Goal: Task Accomplishment & Management: Complete application form

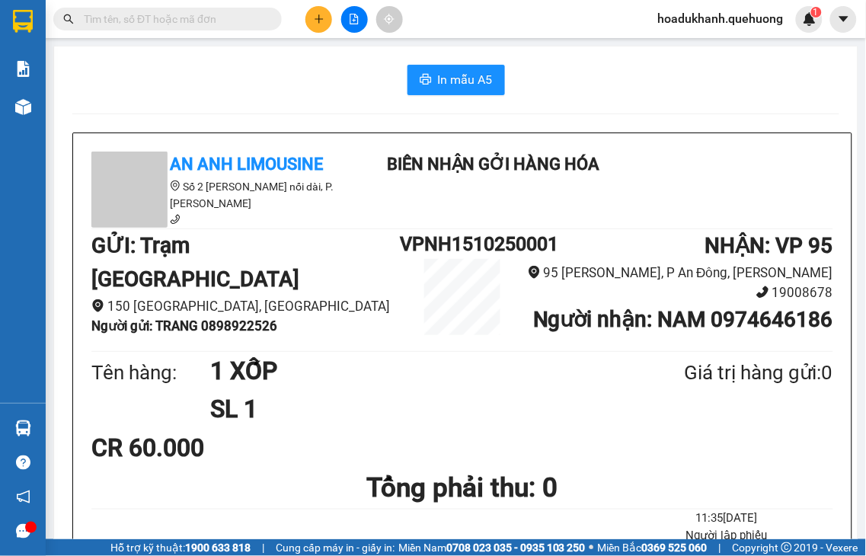
click at [314, 14] on icon "plus" at bounding box center [319, 19] width 11 height 11
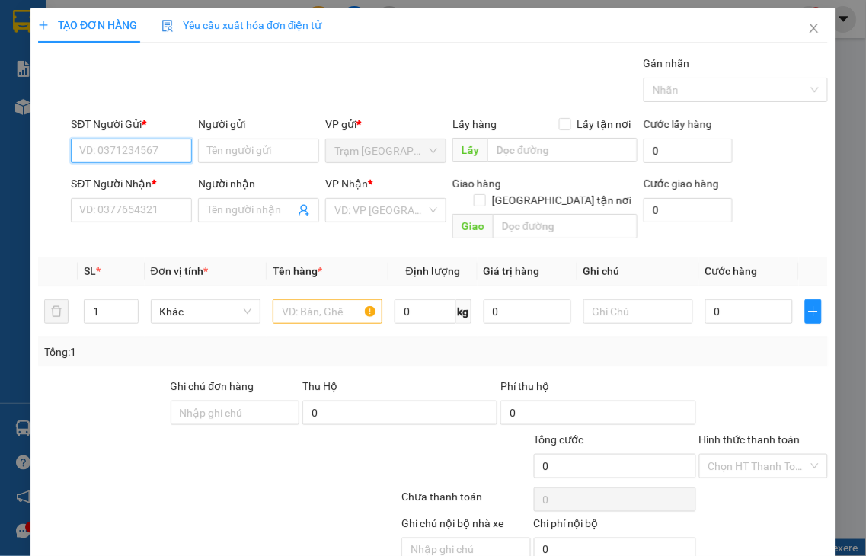
click at [128, 151] on input "SĐT Người Gửi *" at bounding box center [131, 151] width 121 height 24
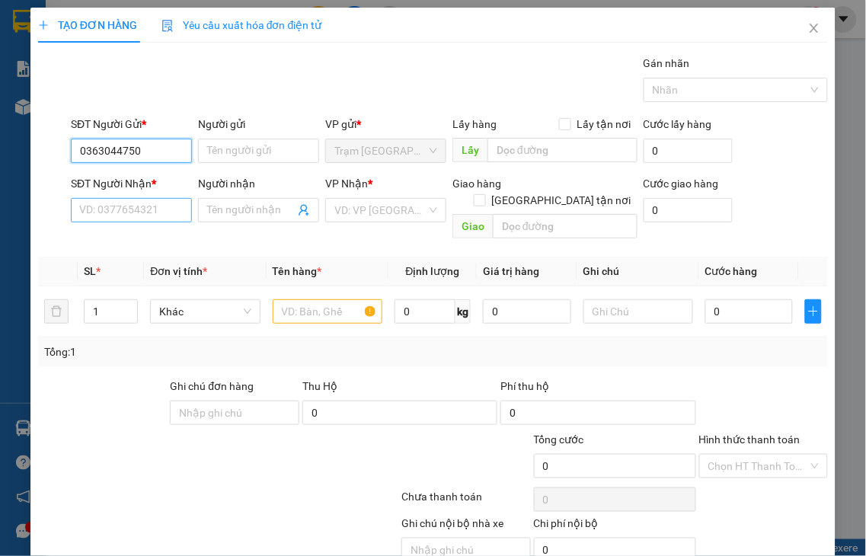
type input "0363044750"
click at [151, 207] on input "SĐT Người Nhận *" at bounding box center [131, 210] width 121 height 24
click at [156, 217] on input "2514" at bounding box center [131, 210] width 121 height 24
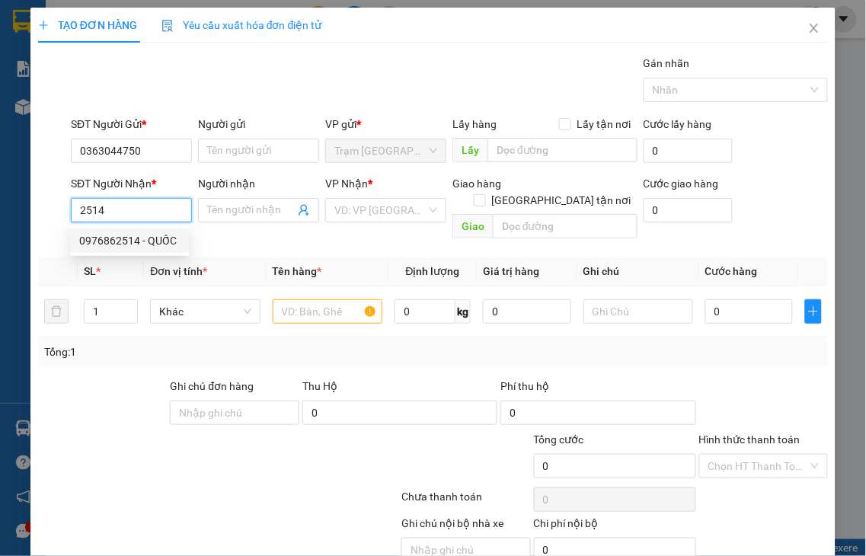
click at [143, 240] on div "0976862514 - QUỐC" at bounding box center [129, 240] width 101 height 17
type input "0976862514"
type input "QUỐC"
type input "40.000"
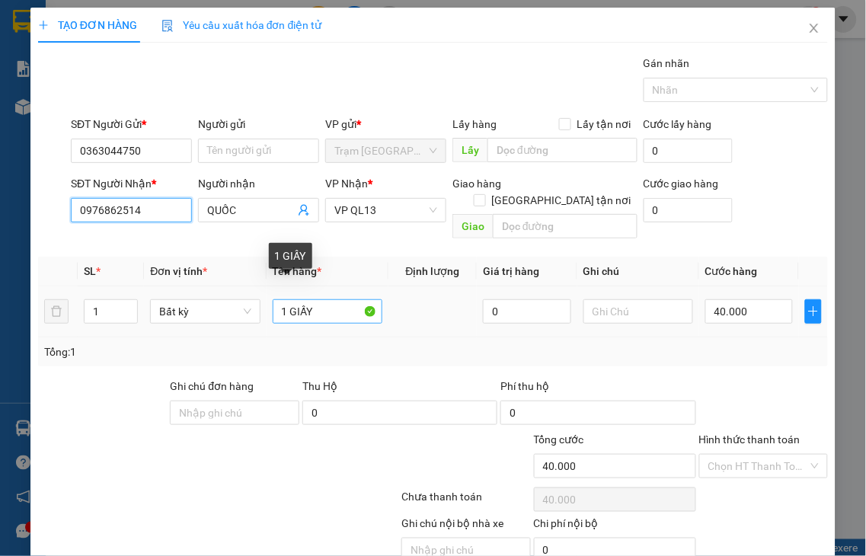
type input "0976862514"
drag, startPoint x: 290, startPoint y: 296, endPoint x: 430, endPoint y: 286, distance: 141.2
click at [430, 290] on tr "1 Bất kỳ 1 GIẤY 0 40.000" at bounding box center [433, 311] width 790 height 51
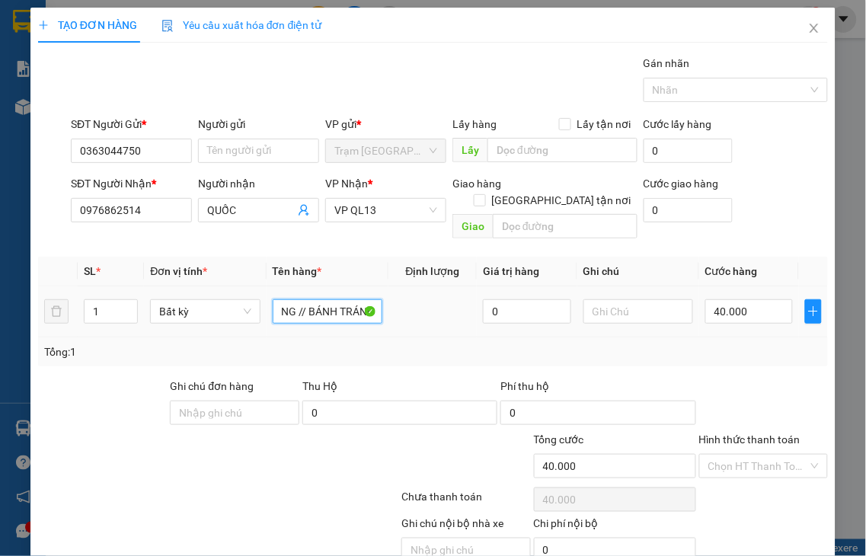
scroll to position [0, 59]
type input "1 BAO TRÁNG // BÁNH TRÁNG"
click at [737, 434] on label "Hình thức thanh toán" at bounding box center [749, 440] width 101 height 12
click at [737, 455] on input "Hình thức thanh toán" at bounding box center [759, 466] width 101 height 23
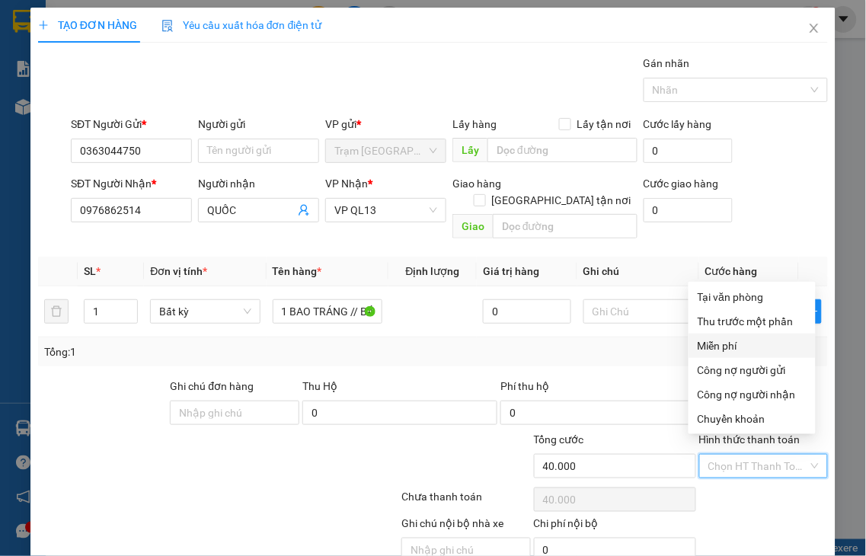
click at [711, 297] on div "Tại văn phòng" at bounding box center [752, 297] width 109 height 17
type input "0"
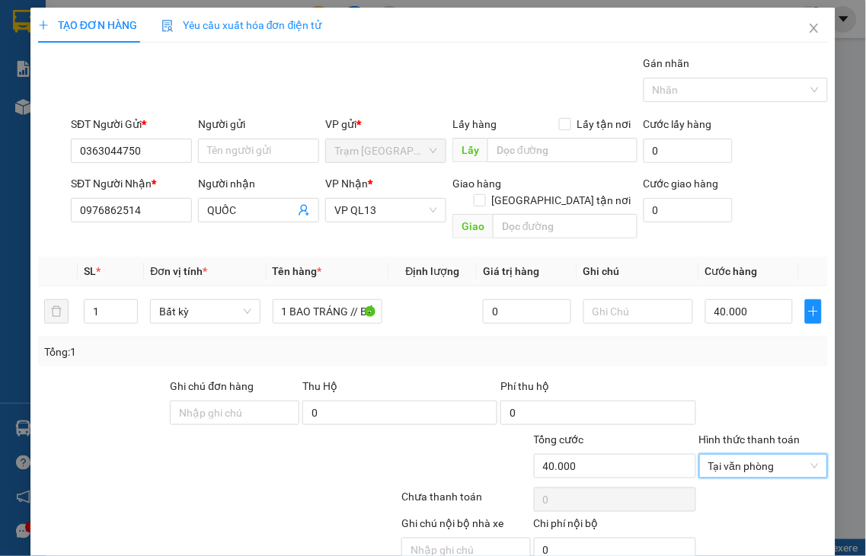
scroll to position [55, 0]
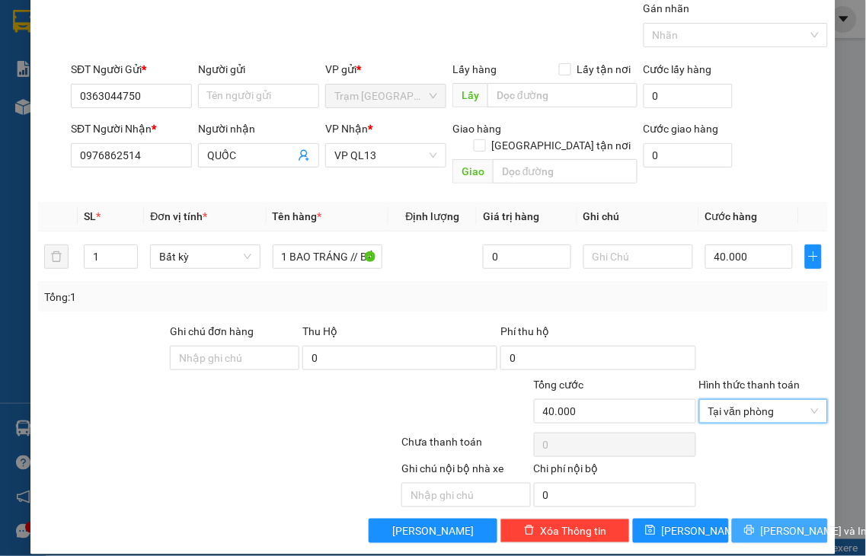
click at [782, 523] on span "[PERSON_NAME] và In" at bounding box center [814, 531] width 107 height 17
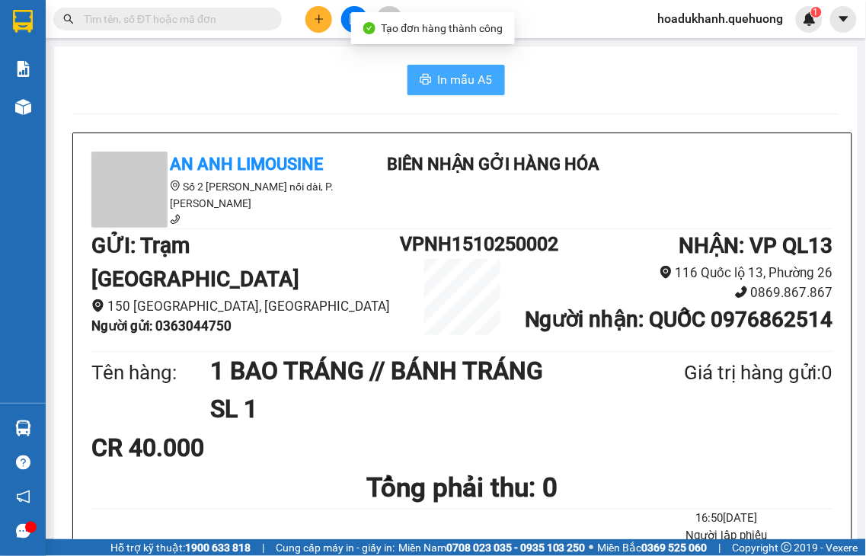
click at [424, 78] on button "In mẫu A5" at bounding box center [457, 80] width 98 height 30
